Goal: Task Accomplishment & Management: Complete application form

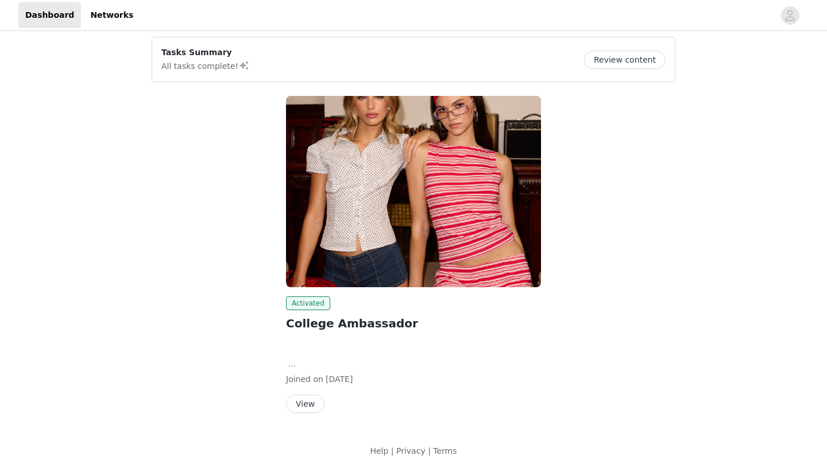
scroll to position [87, 0]
click at [309, 400] on button "View" at bounding box center [305, 404] width 39 height 18
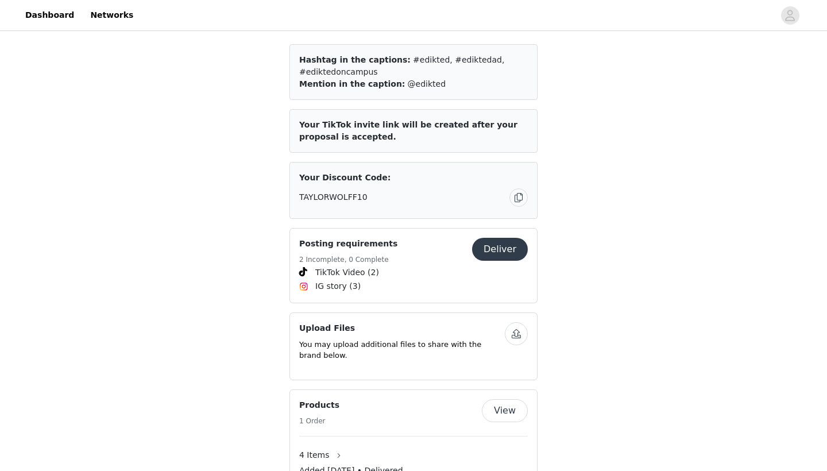
scroll to position [741, 0]
click at [394, 268] on span "TikTok Video (2)" at bounding box center [413, 272] width 229 height 14
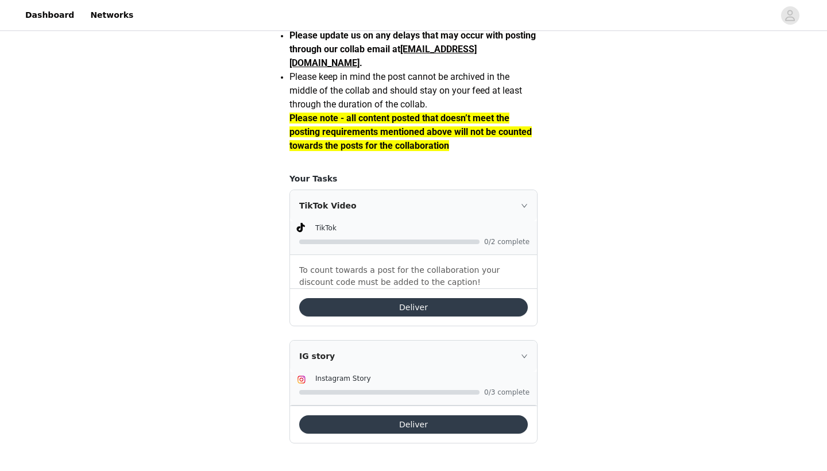
scroll to position [1050, 0]
click at [519, 359] on div "IG story" at bounding box center [413, 356] width 247 height 31
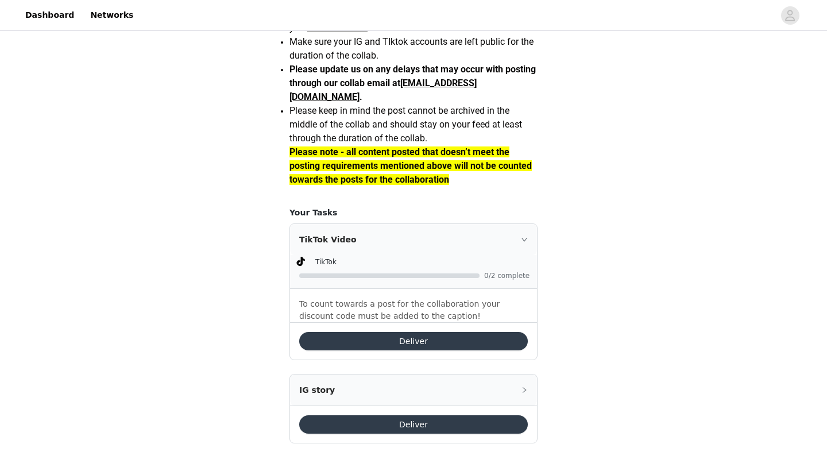
scroll to position [1021, 0]
click at [523, 389] on icon "icon: right" at bounding box center [524, 390] width 7 height 7
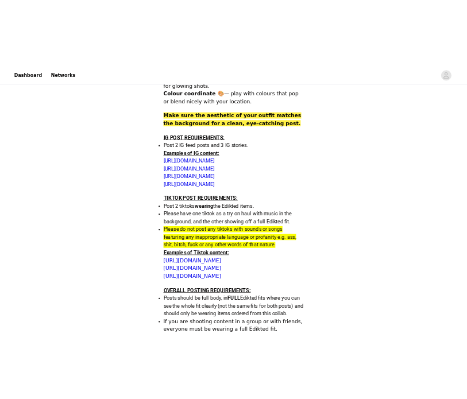
scroll to position [421, 0]
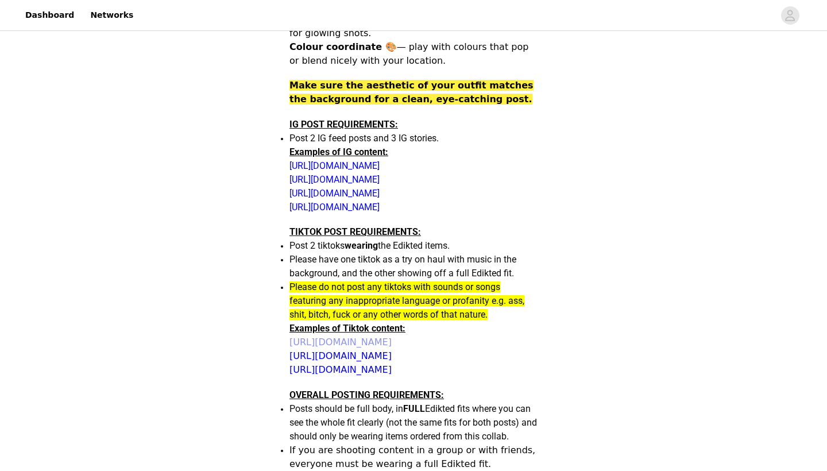
click at [392, 341] on link "[URL][DOMAIN_NAME]" at bounding box center [341, 342] width 102 height 11
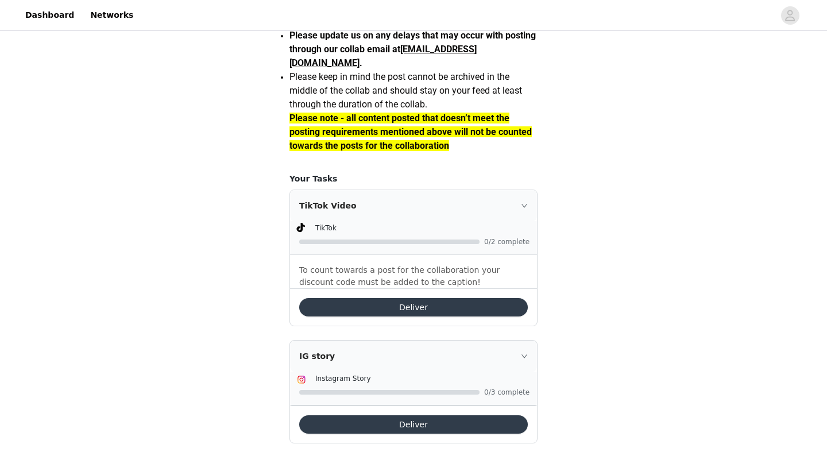
scroll to position [1054, 0]
click at [495, 309] on button "Deliver" at bounding box center [413, 307] width 229 height 18
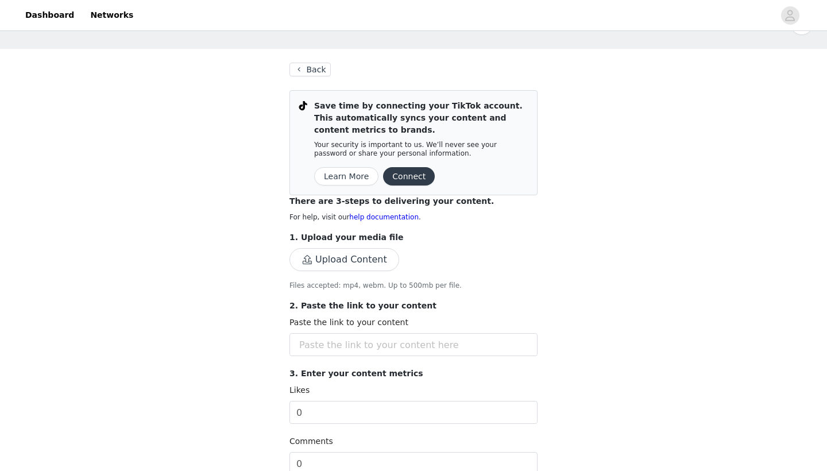
scroll to position [38, 0]
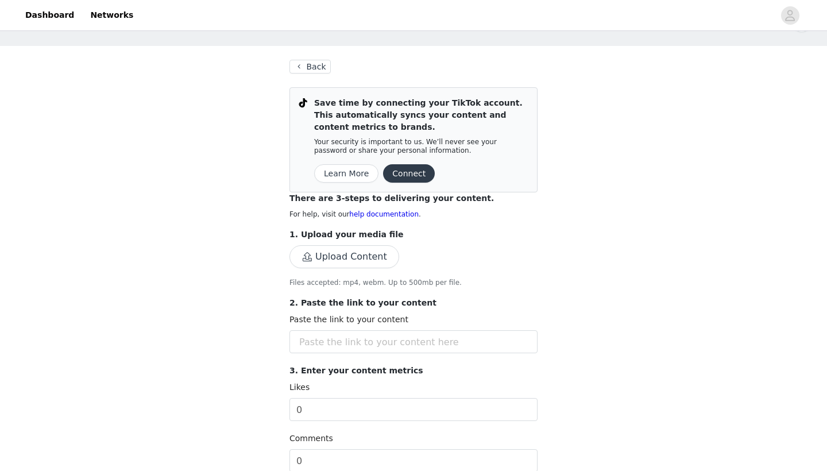
click at [406, 171] on button "Connect" at bounding box center [409, 173] width 52 height 18
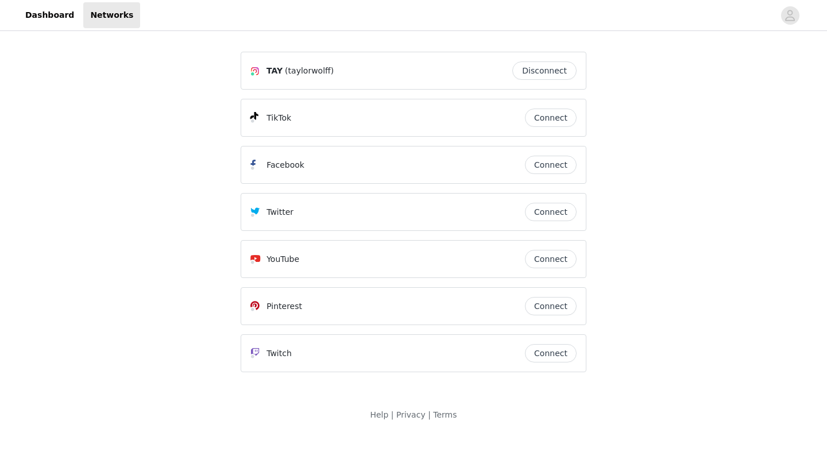
click at [545, 116] on button "Connect" at bounding box center [551, 118] width 52 height 18
click at [47, 17] on link "Dashboard" at bounding box center [49, 15] width 63 height 26
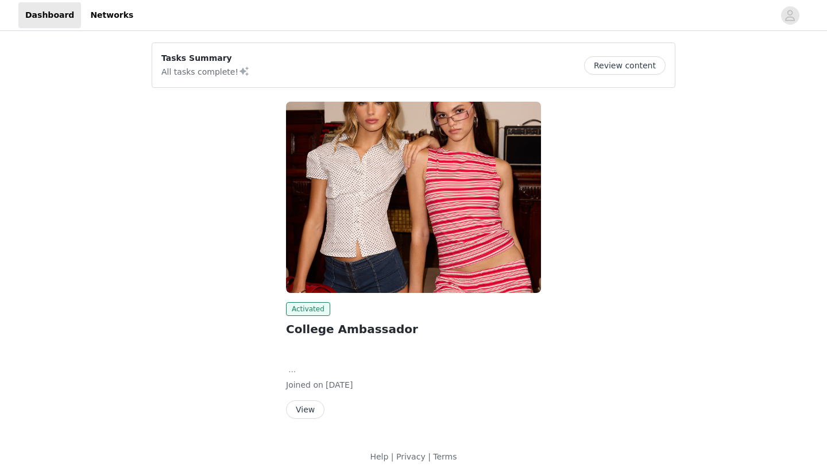
click at [302, 412] on button "View" at bounding box center [305, 410] width 39 height 18
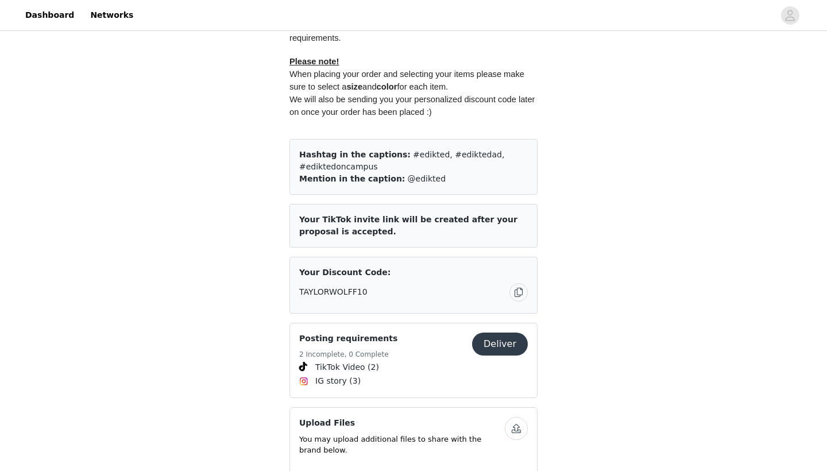
scroll to position [650, 0]
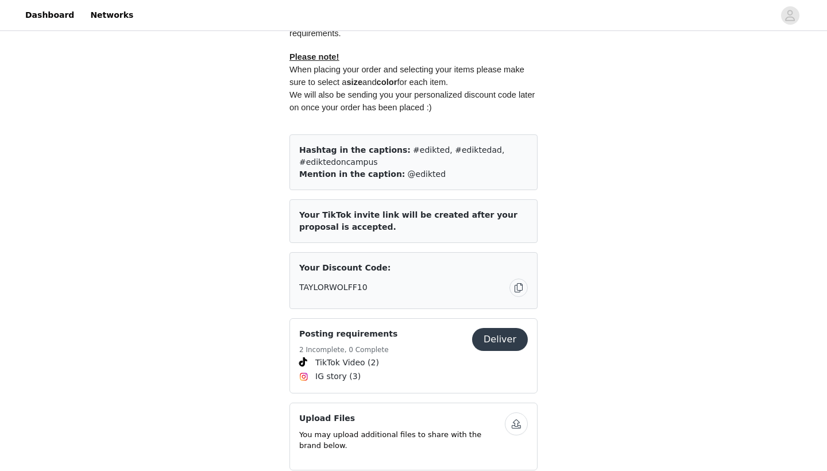
click at [501, 334] on button "Deliver" at bounding box center [500, 339] width 56 height 23
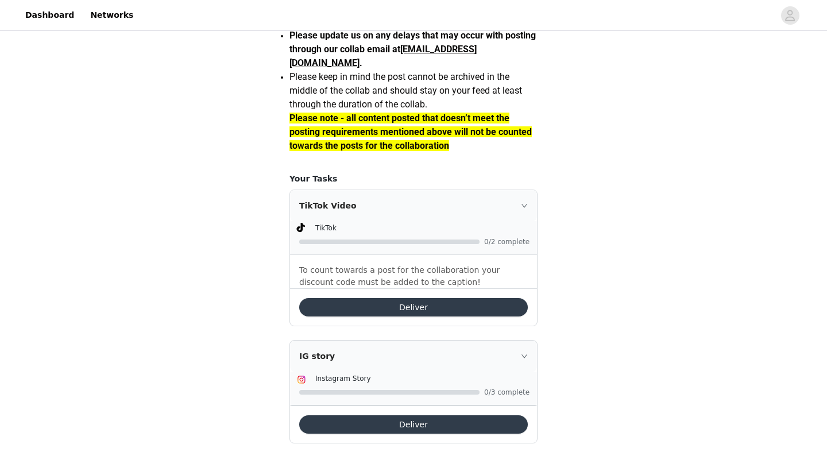
scroll to position [1021, 0]
click at [388, 317] on button "Deliver" at bounding box center [413, 307] width 229 height 18
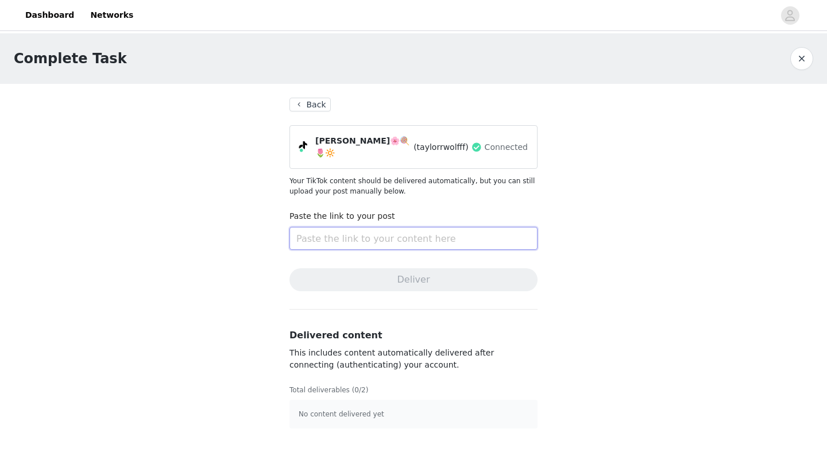
click at [399, 231] on input "text" at bounding box center [414, 238] width 248 height 23
click at [360, 411] on p "No content delivered yet" at bounding box center [414, 414] width 230 height 10
click at [406, 240] on input "text" at bounding box center [414, 238] width 248 height 23
click at [306, 104] on button "Back" at bounding box center [310, 105] width 41 height 14
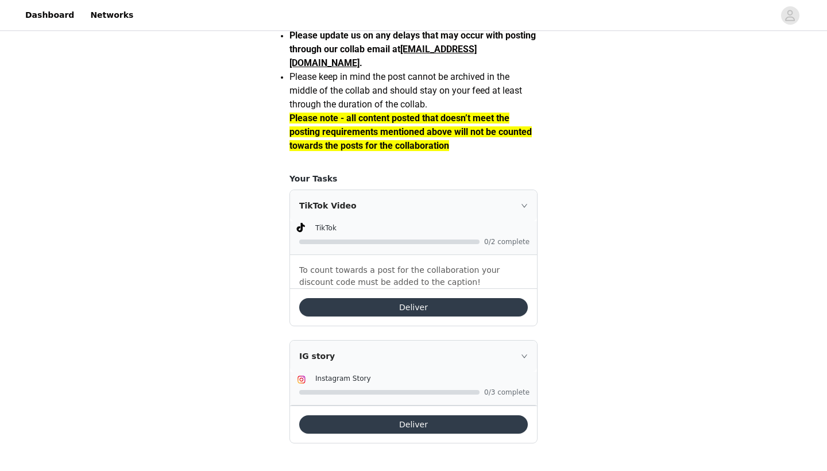
scroll to position [1054, 0]
click at [457, 351] on div "IG story" at bounding box center [413, 356] width 247 height 31
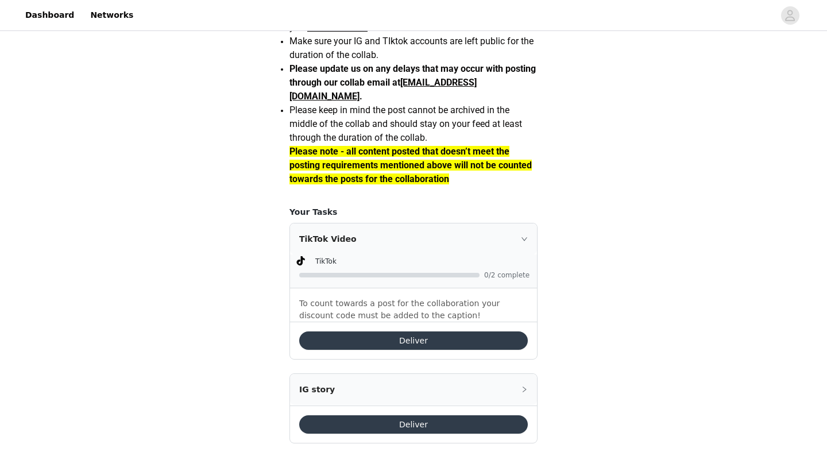
scroll to position [1021, 0]
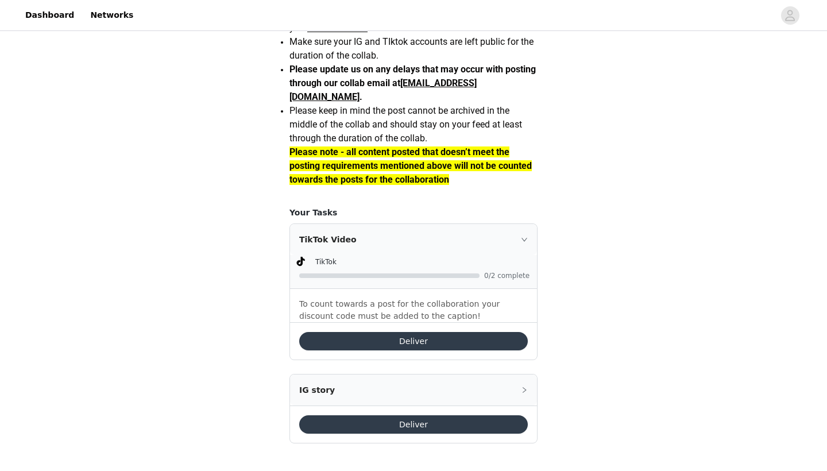
click at [473, 387] on div "IG story" at bounding box center [413, 390] width 247 height 31
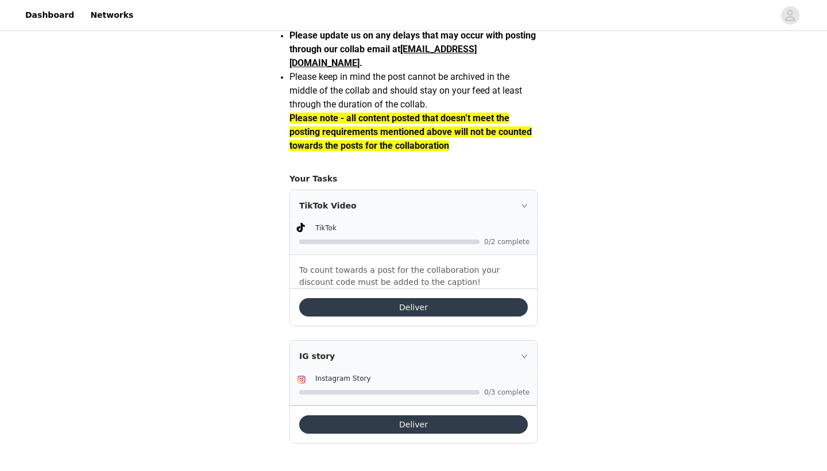
scroll to position [1054, 0]
